Goal: Information Seeking & Learning: Learn about a topic

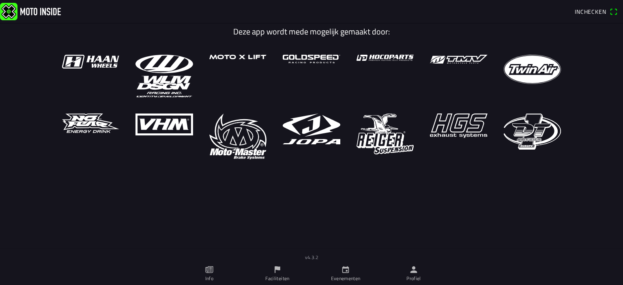
click at [341, 272] on link "Evenementen" at bounding box center [346, 274] width 68 height 23
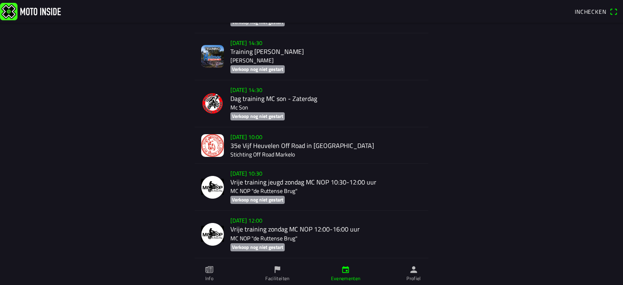
scroll to position [4877, 0]
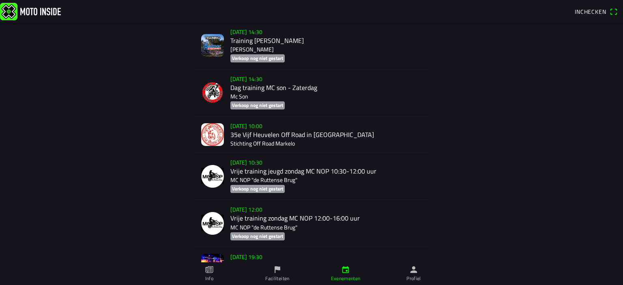
click at [306, 149] on div "[DATE] 10:00 35e Vijf Heuvelen Off Road in [GEOGRAPHIC_DATA] Stichting Off Road…" at bounding box center [327, 134] width 192 height 36
